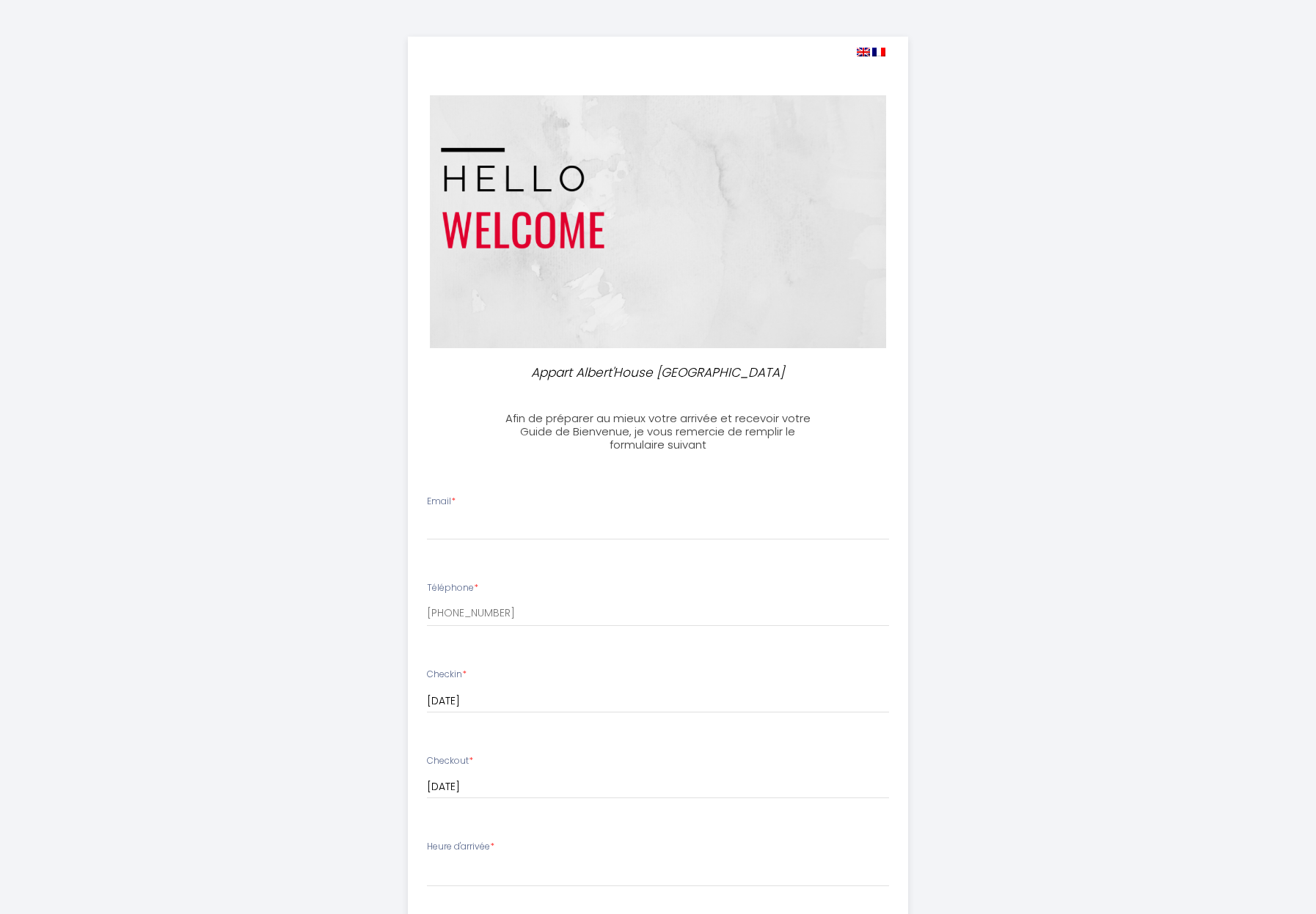
select select
click at [537, 518] on input "Email *" at bounding box center [658, 527] width 463 height 26
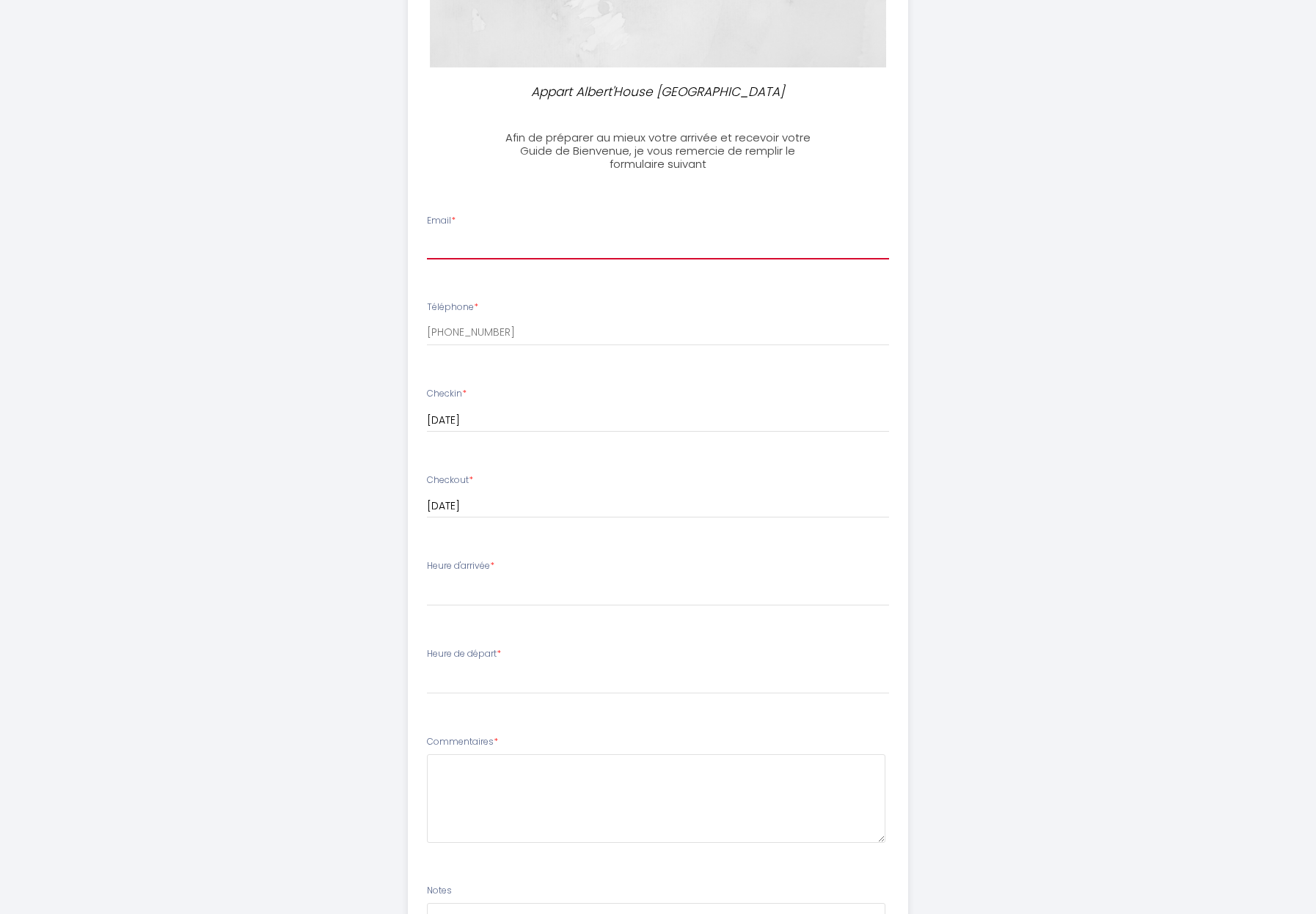
scroll to position [349, 0]
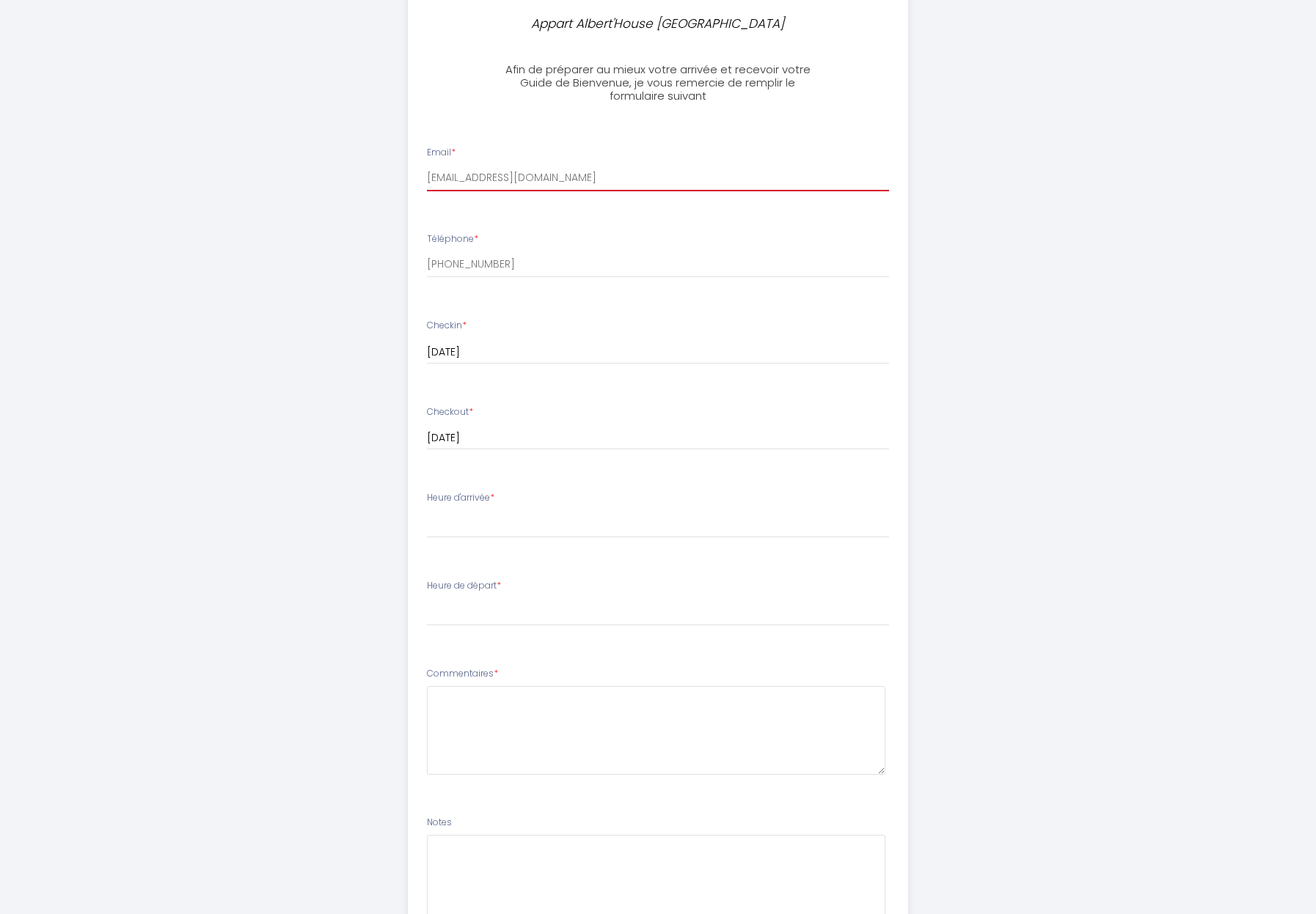
type input "[EMAIL_ADDRESS][DOMAIN_NAME]"
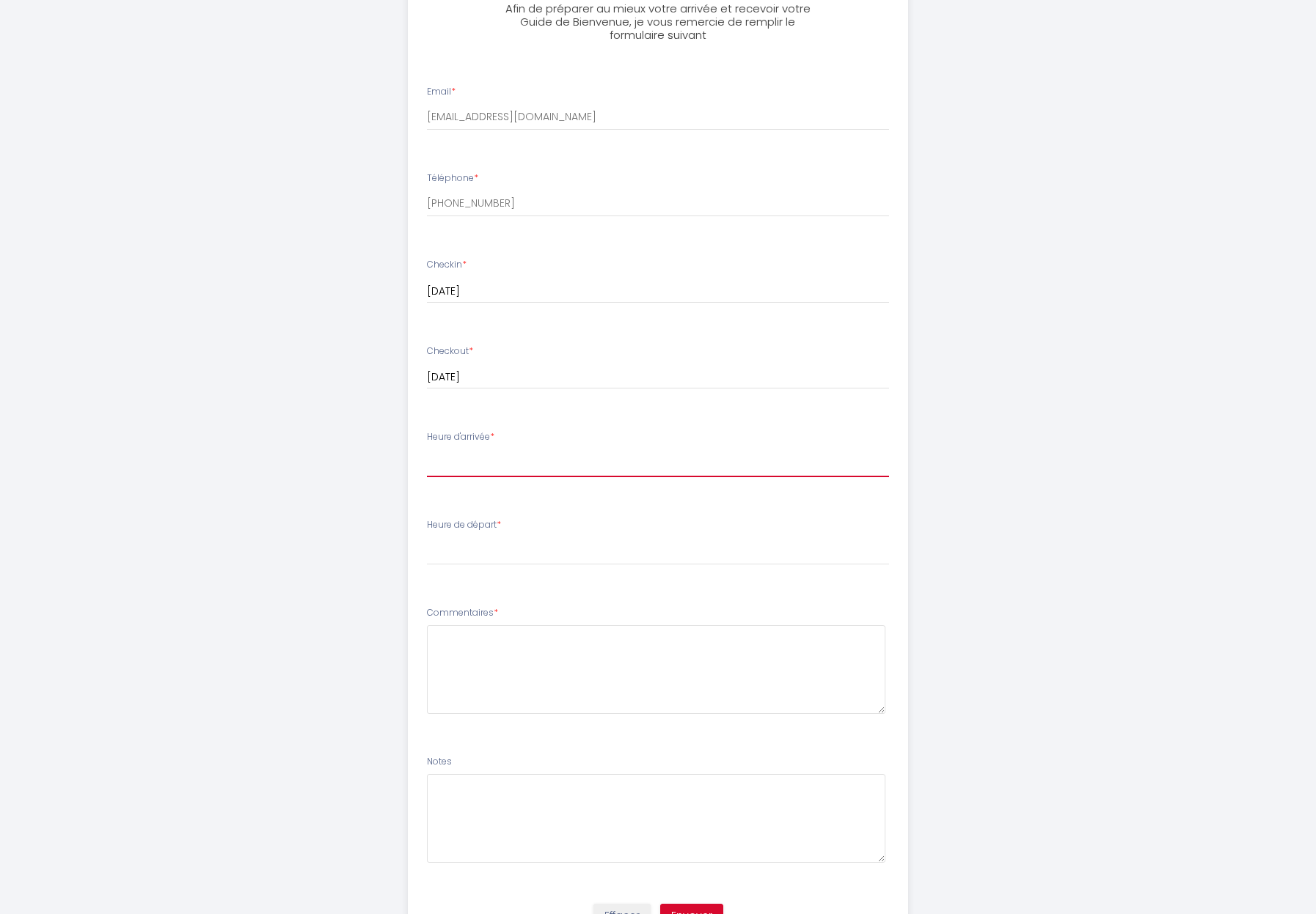
scroll to position [483, 0]
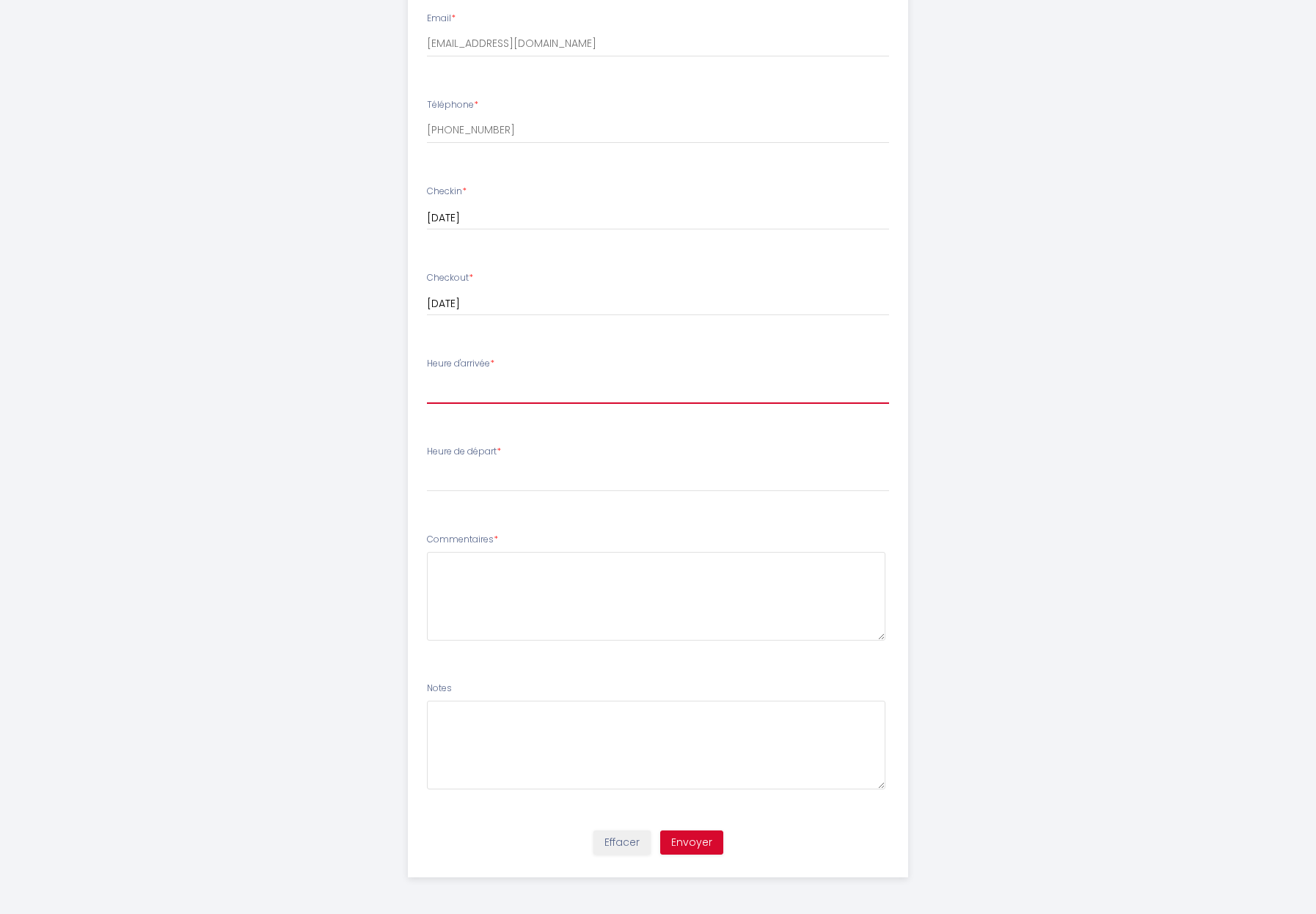
click at [427, 376] on select "17:00 17:30 18:00 18:30 19:00 19:30 20:00 20:30 21:00 21:30 22:00 22:30 23:00 2…" at bounding box center [658, 390] width 463 height 28
select select "18:00"
click option "18:00" at bounding box center [0, 0] width 0 height 0
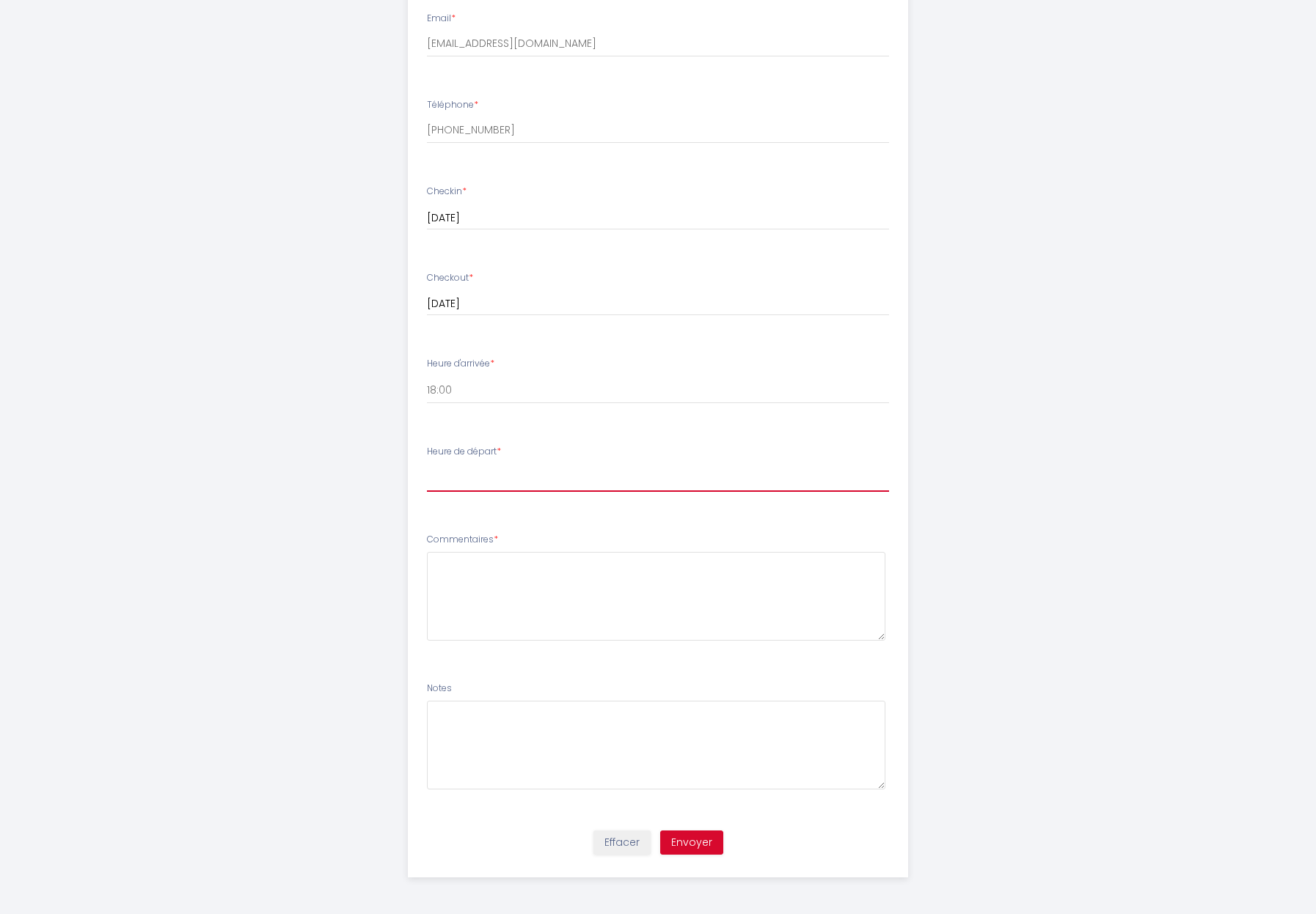
click at [427, 464] on select "00:00 00:30 01:00 01:30 02:00 02:30 03:00 03:30 04:00 04:30 05:00 05:30 06:00 0…" at bounding box center [658, 477] width 463 height 28
select select "10:00"
click option "10:00" at bounding box center [0, 0] width 0 height 0
click at [694, 845] on button "Envoyer" at bounding box center [692, 842] width 63 height 25
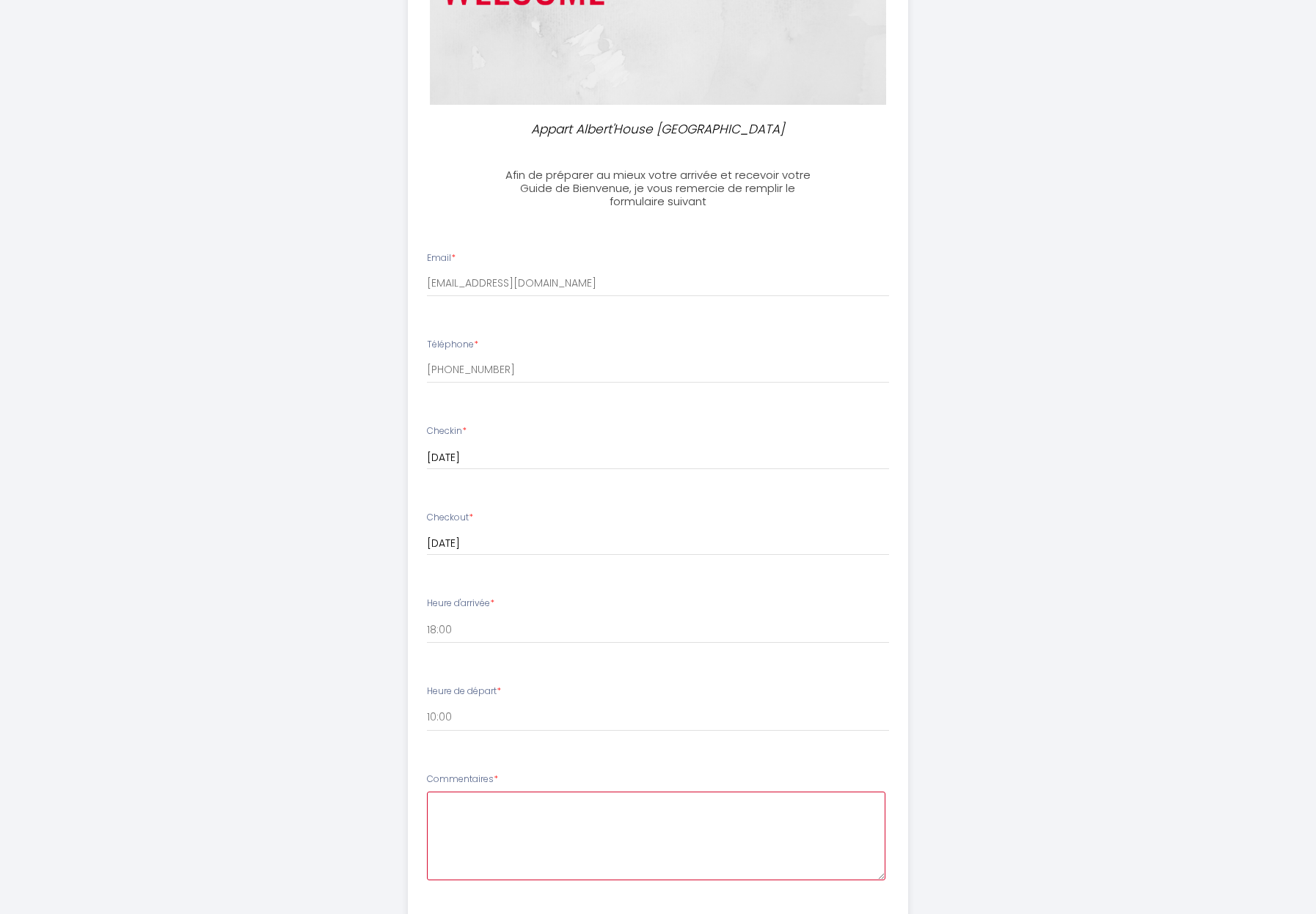
scroll to position [349, 0]
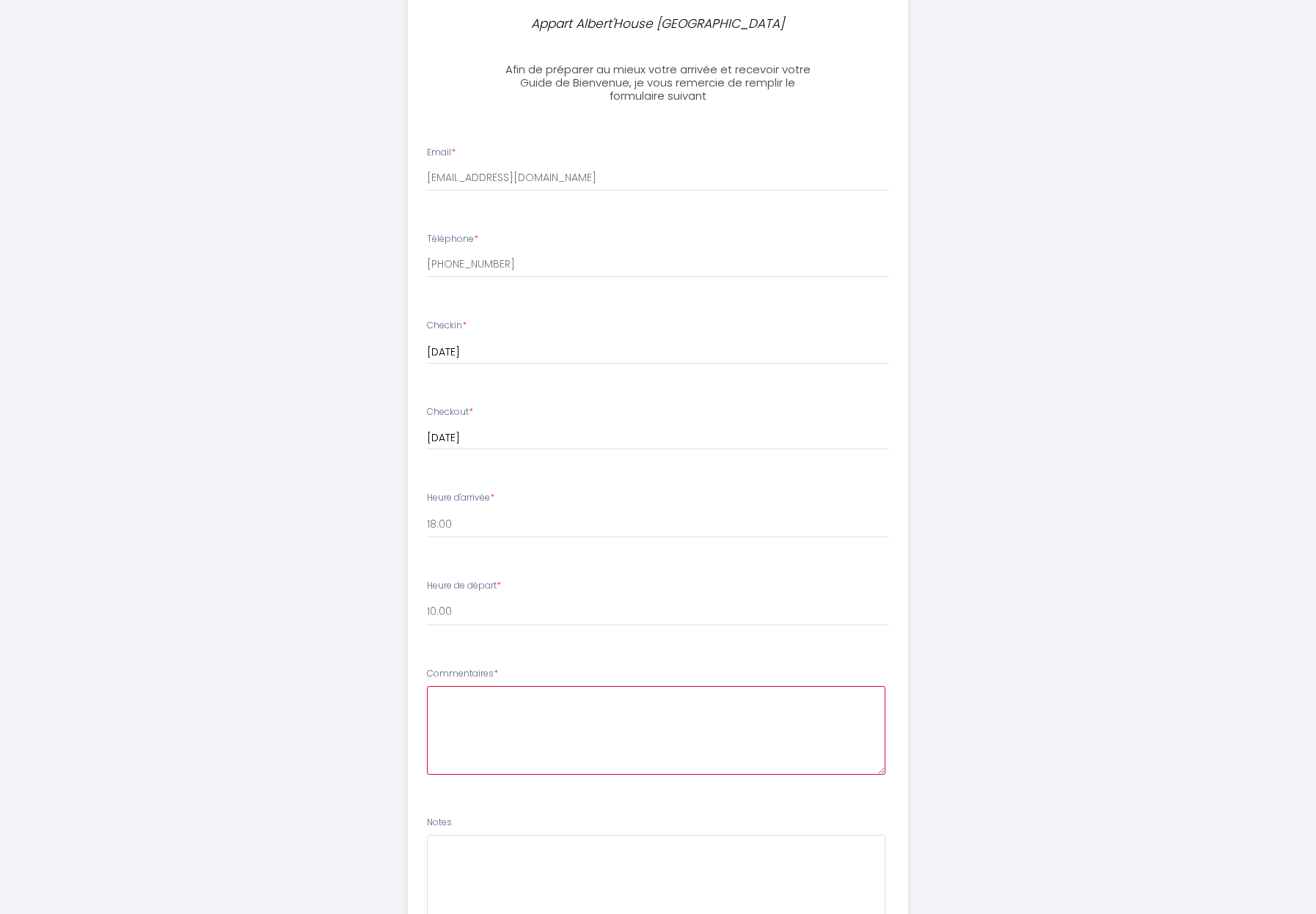
click at [600, 731] on textarea at bounding box center [657, 730] width 460 height 89
type textarea "Au plaisir"
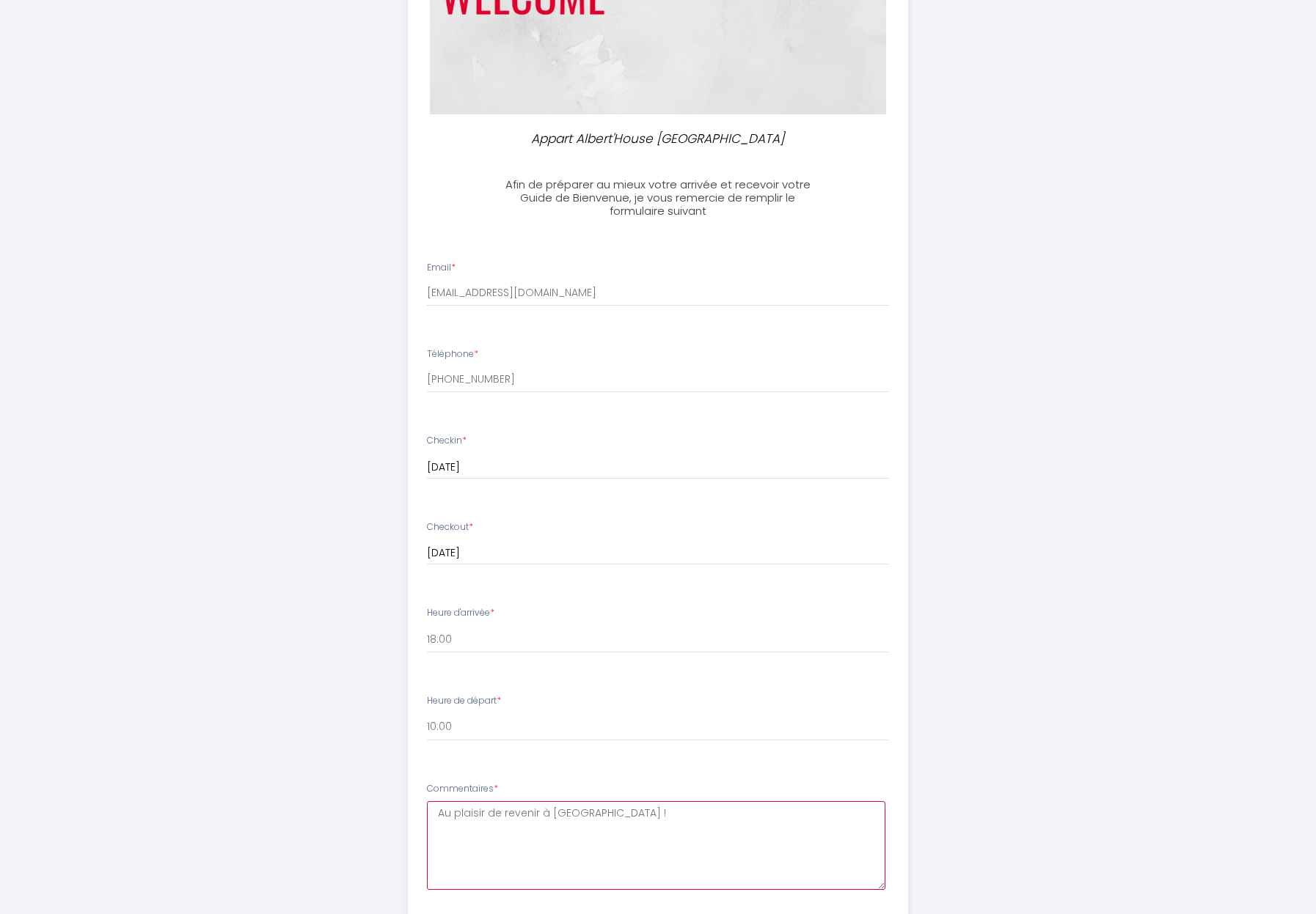
scroll to position [483, 0]
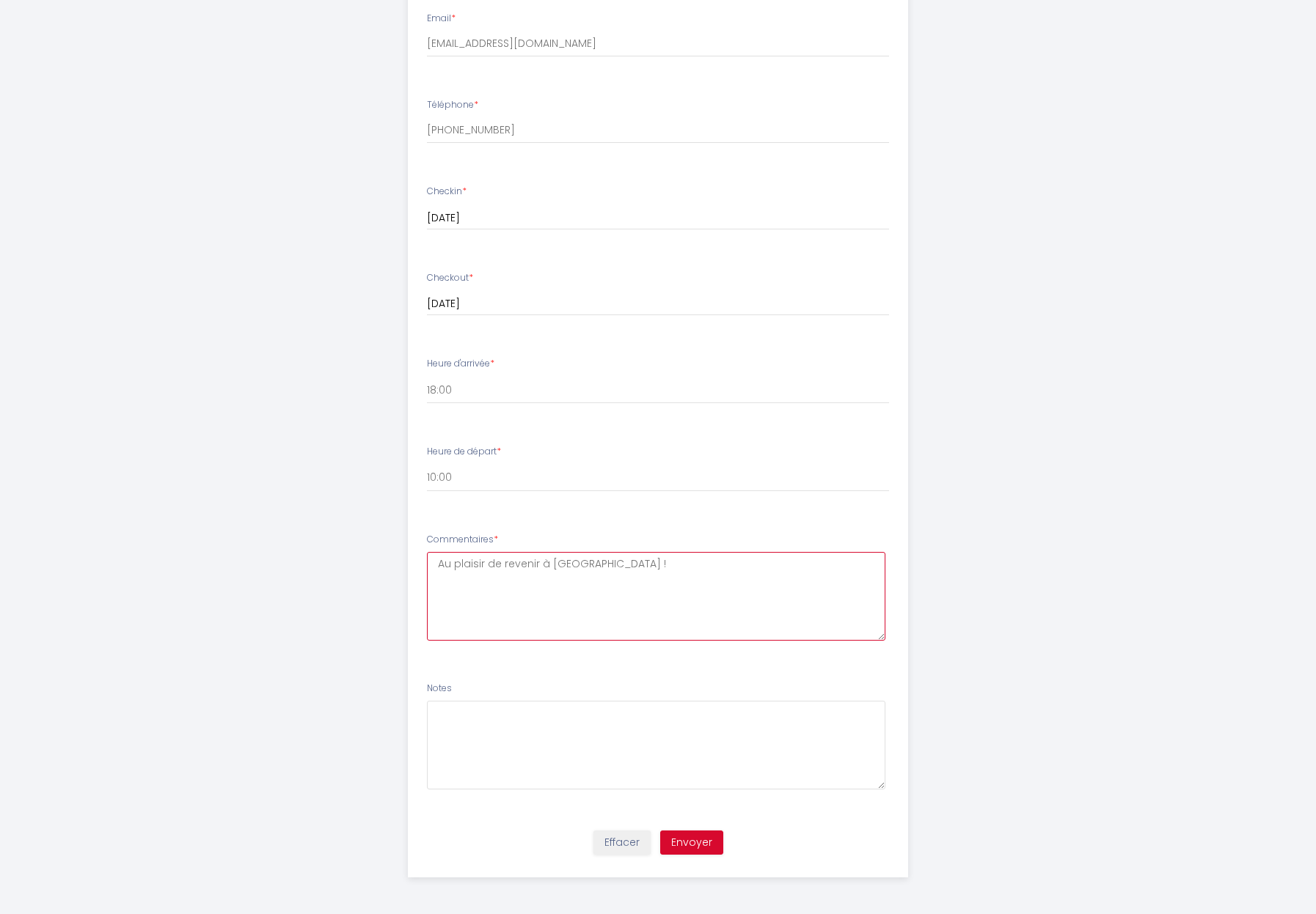
type textarea "Au plaisir de revenir à [GEOGRAPHIC_DATA] !"
click at [712, 842] on button "Envoyer" at bounding box center [692, 842] width 63 height 25
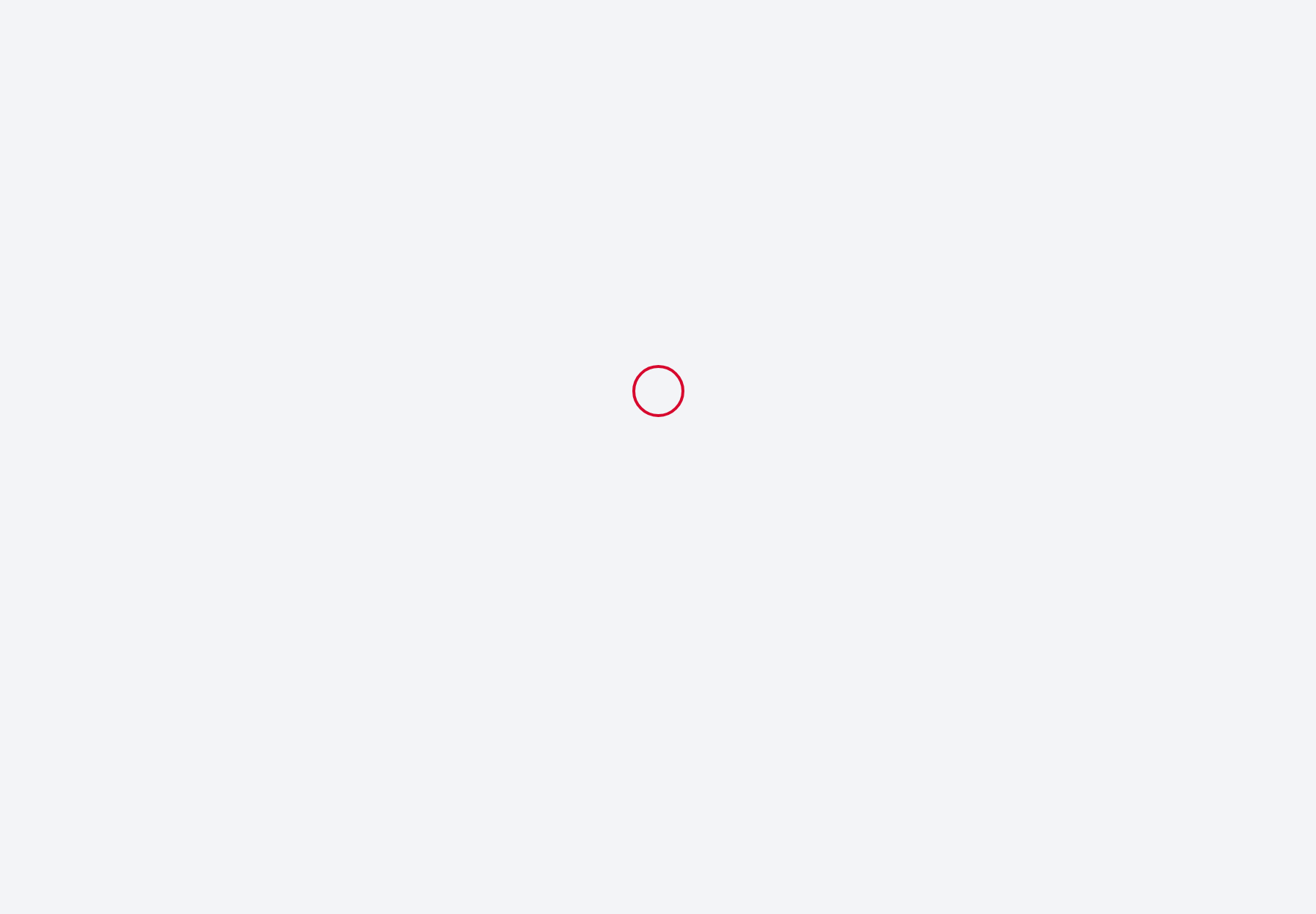
scroll to position [0, 0]
select select "18:00"
select select "10:00"
